Goal: Task Accomplishment & Management: Manage account settings

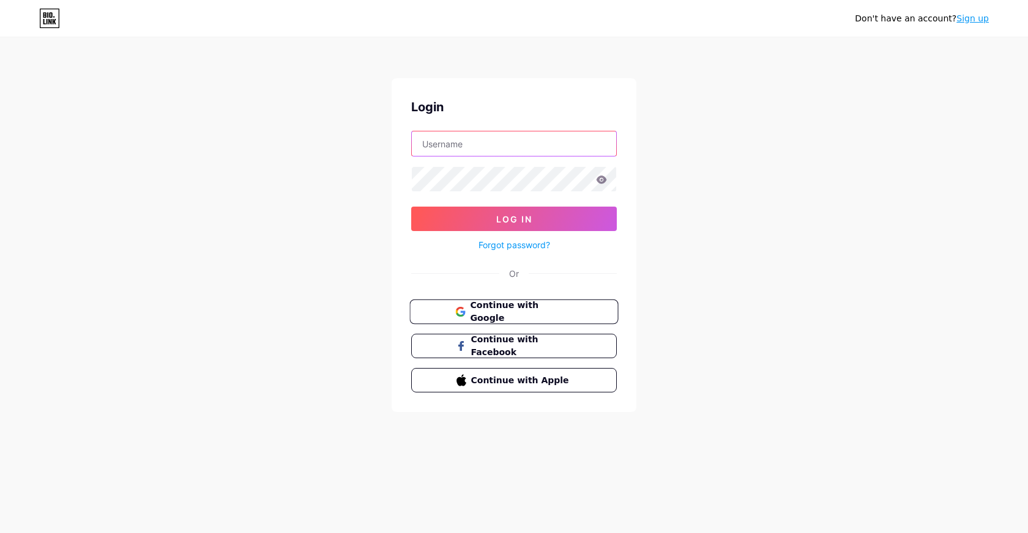
type input "[EMAIL_ADDRESS][DOMAIN_NAME]"
click at [496, 317] on span "Continue with Google" at bounding box center [521, 312] width 102 height 26
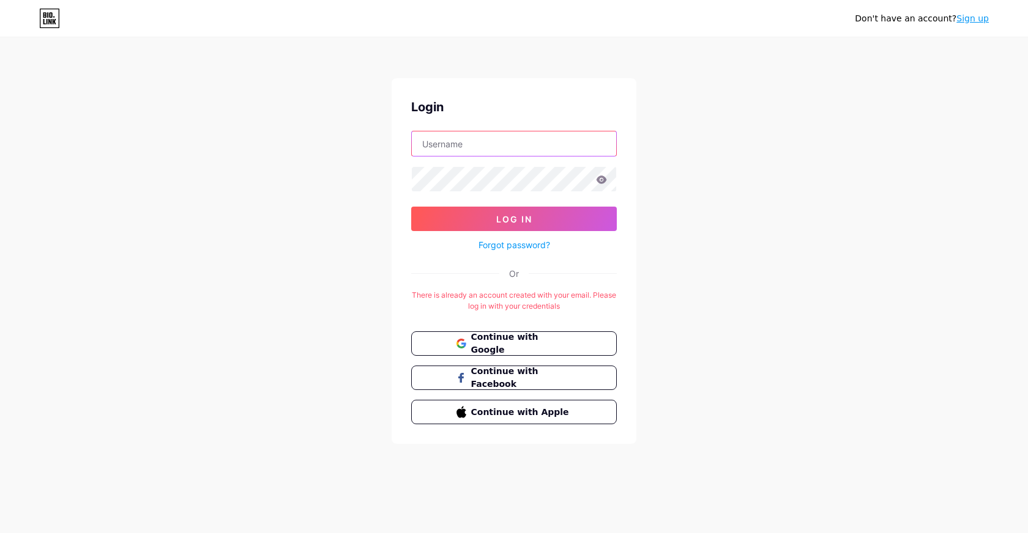
type input "[EMAIL_ADDRESS][DOMAIN_NAME]"
click at [53, 20] on icon at bounding box center [55, 22] width 4 height 6
